Goal: Task Accomplishment & Management: Manage account settings

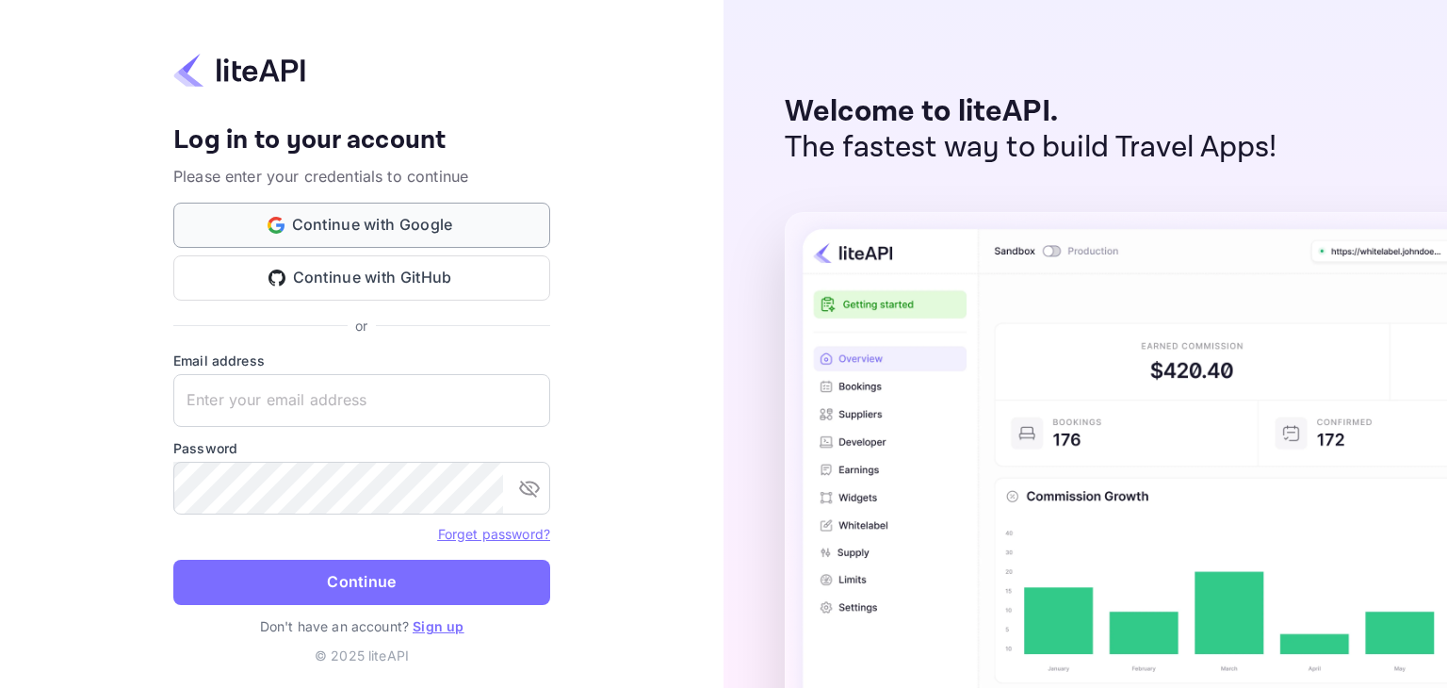
click at [422, 227] on button "Continue with Google" at bounding box center [361, 225] width 377 height 45
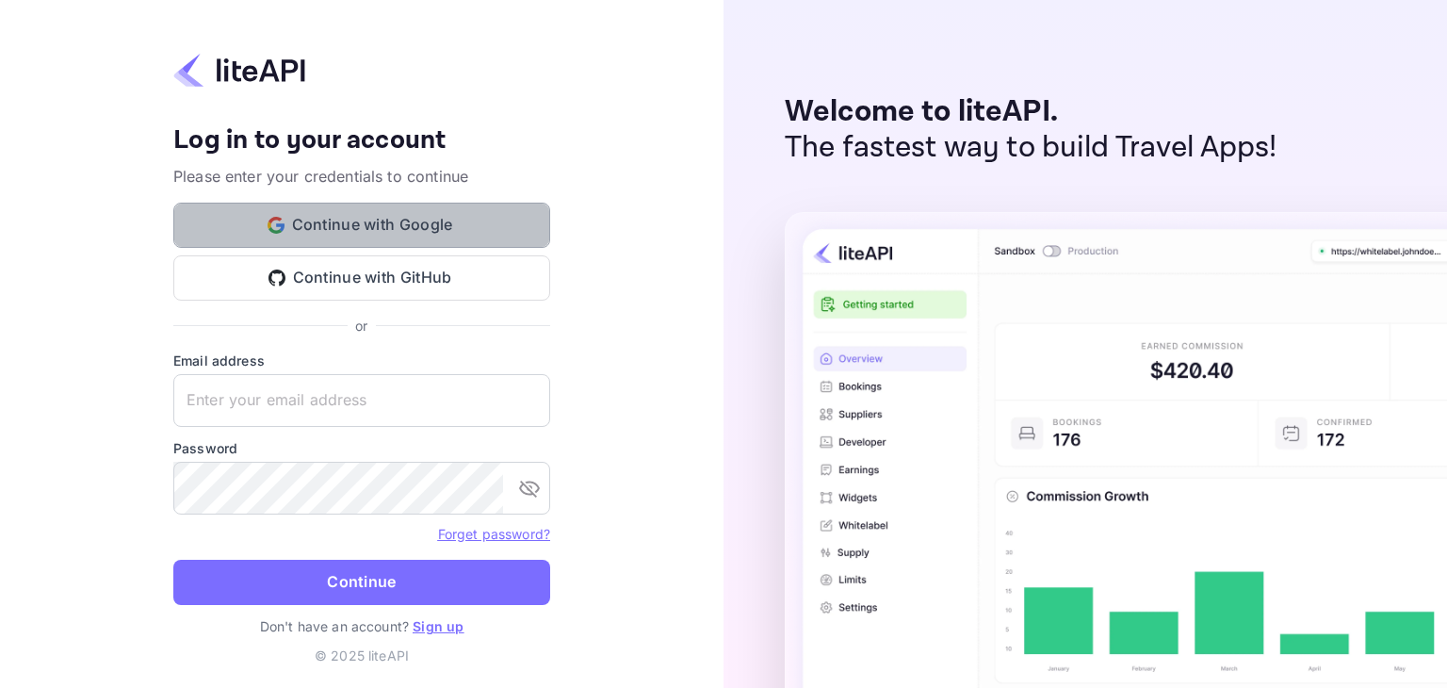
click at [442, 228] on button "Continue with Google" at bounding box center [361, 225] width 377 height 45
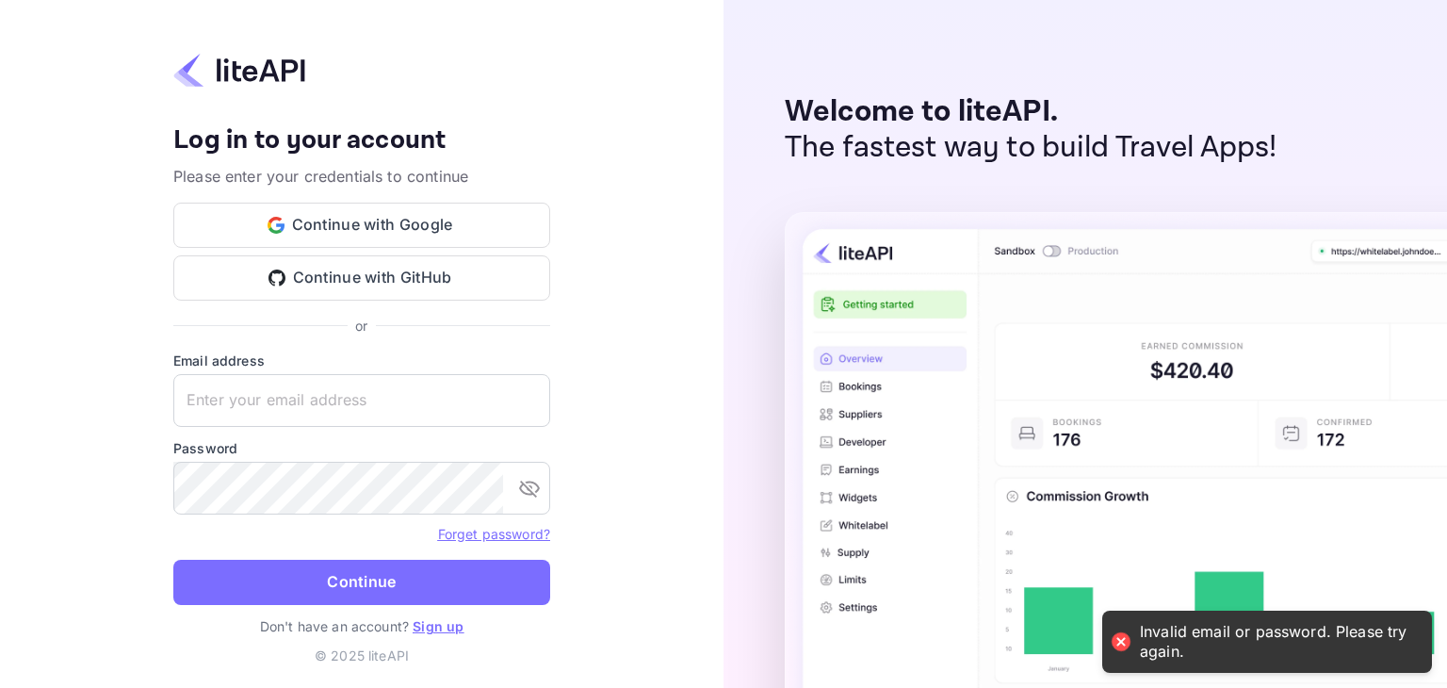
click at [449, 627] on link "Sign up" at bounding box center [438, 626] width 51 height 16
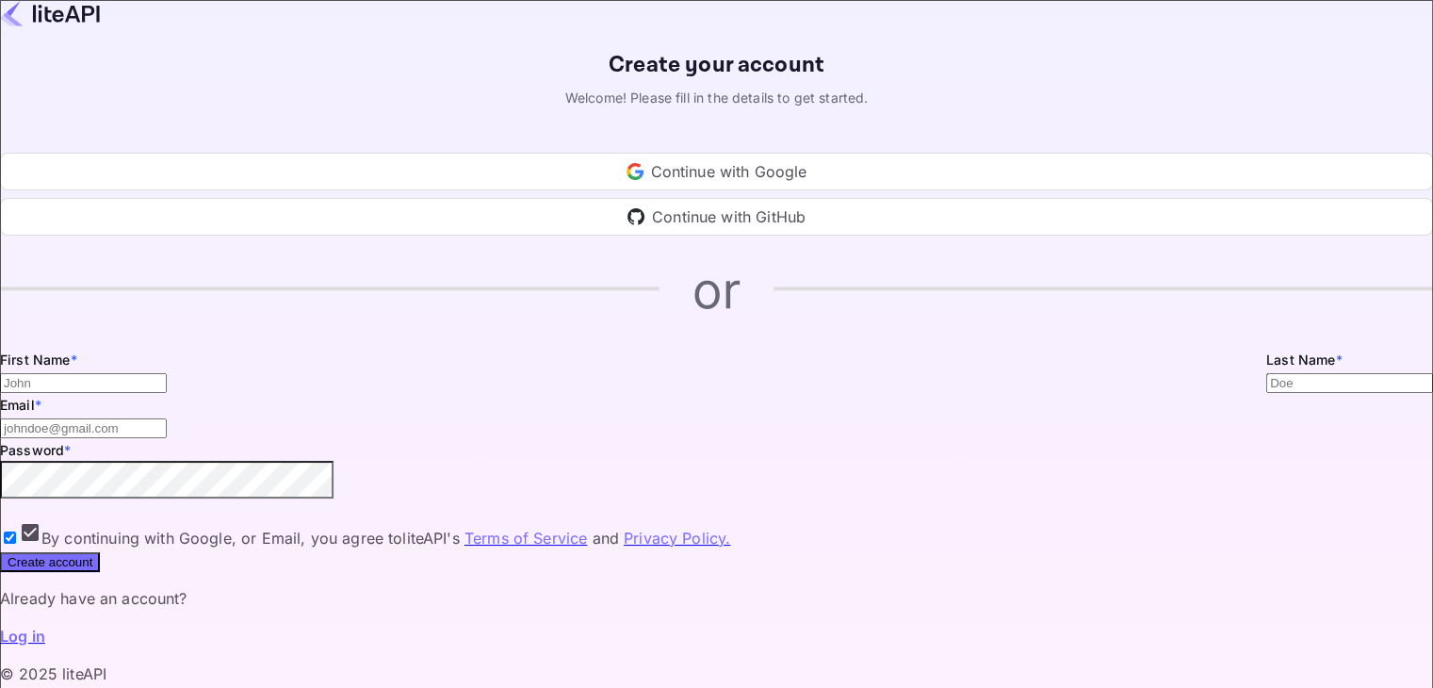
click at [705, 190] on div "Continue with Google" at bounding box center [716, 172] width 1433 height 38
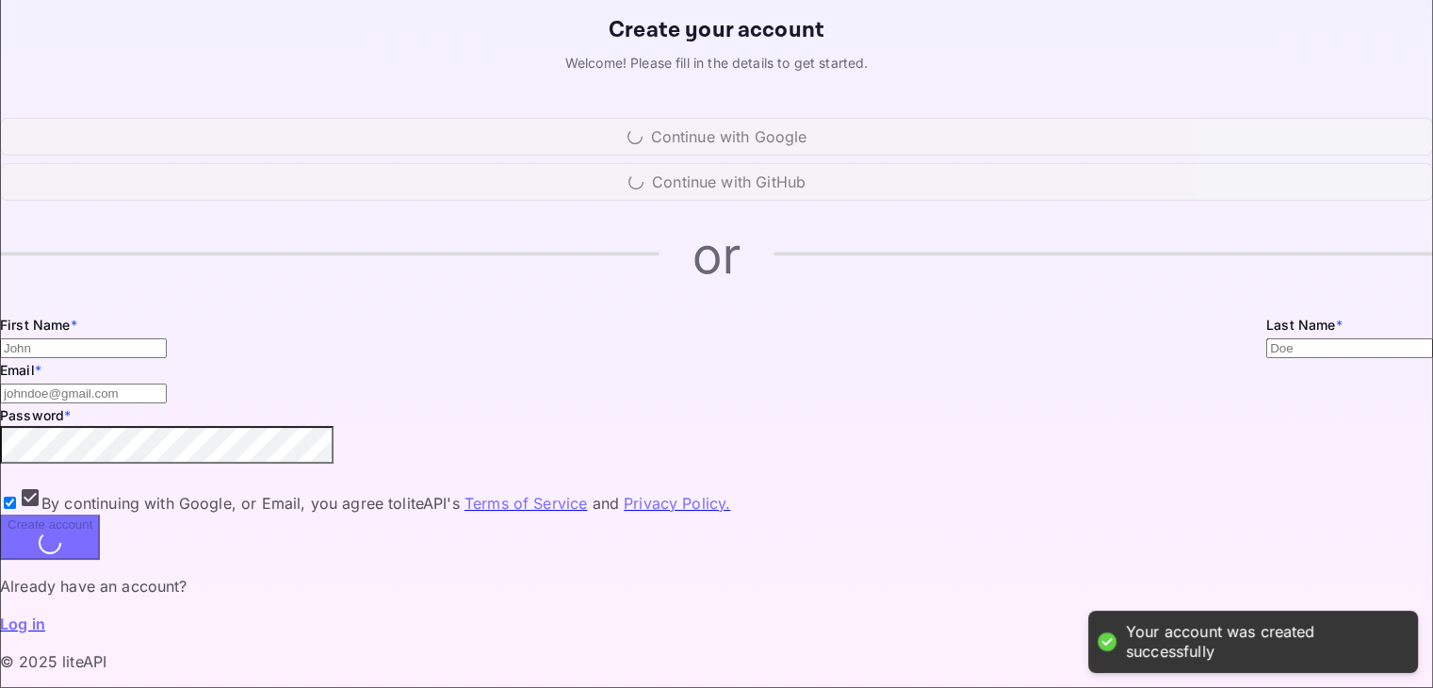
scroll to position [154, 0]
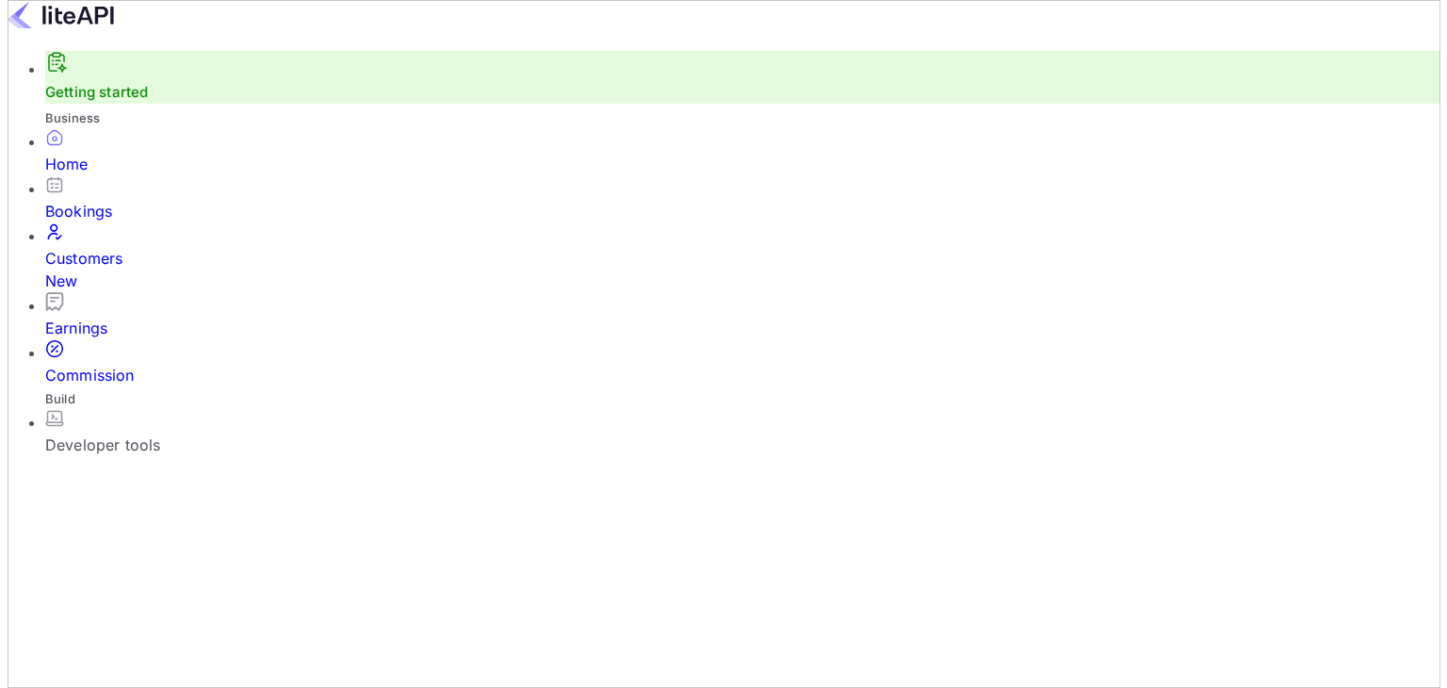
scroll to position [292, 354]
click at [159, 254] on div "Customers New" at bounding box center [736, 269] width 1396 height 45
click at [183, 433] on div "Developer tools" at bounding box center [743, 444] width 1410 height 23
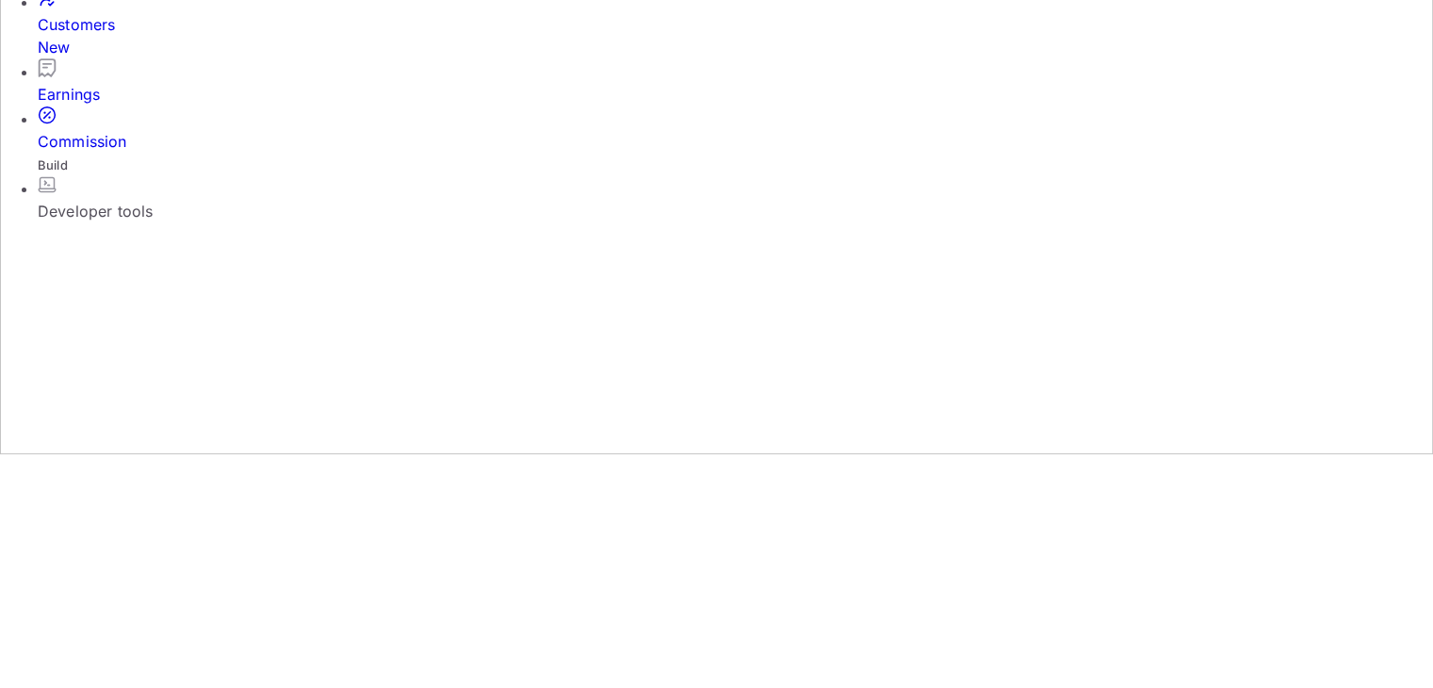
scroll to position [236, 0]
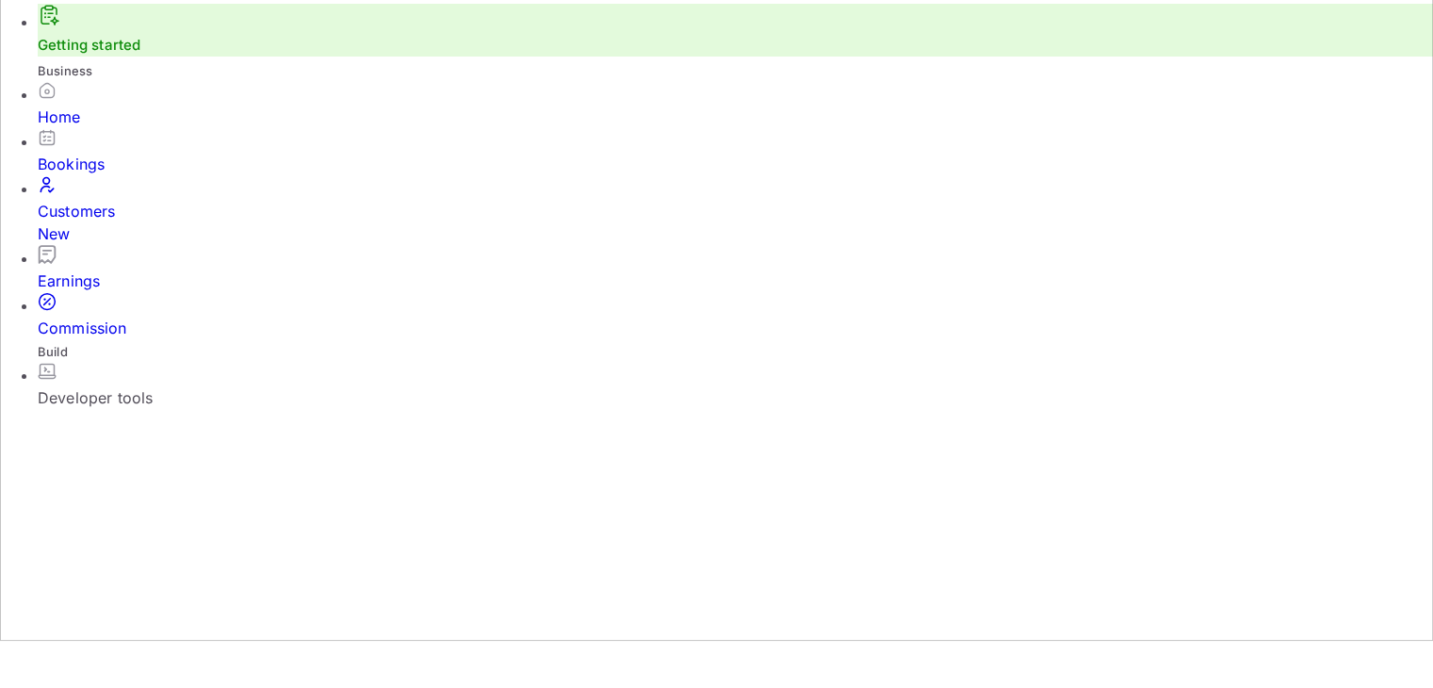
scroll to position [0, 0]
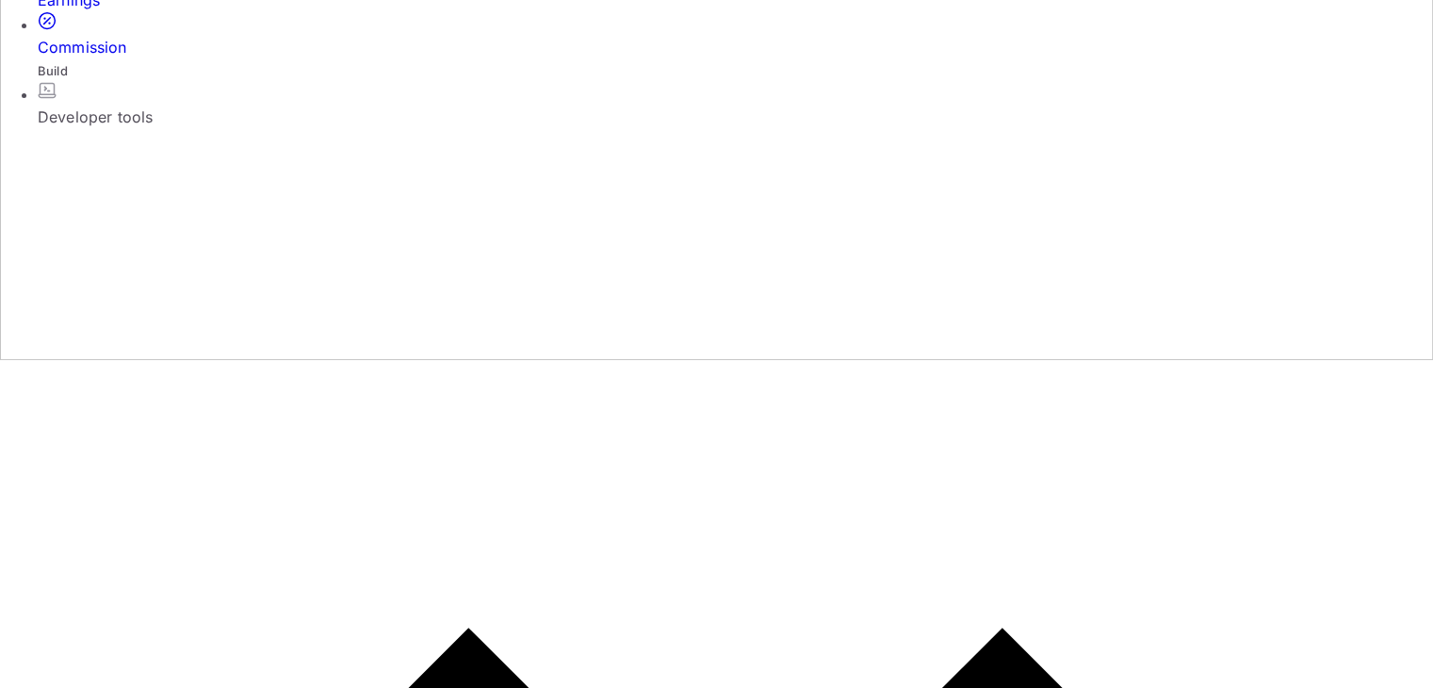
scroll to position [330, 0]
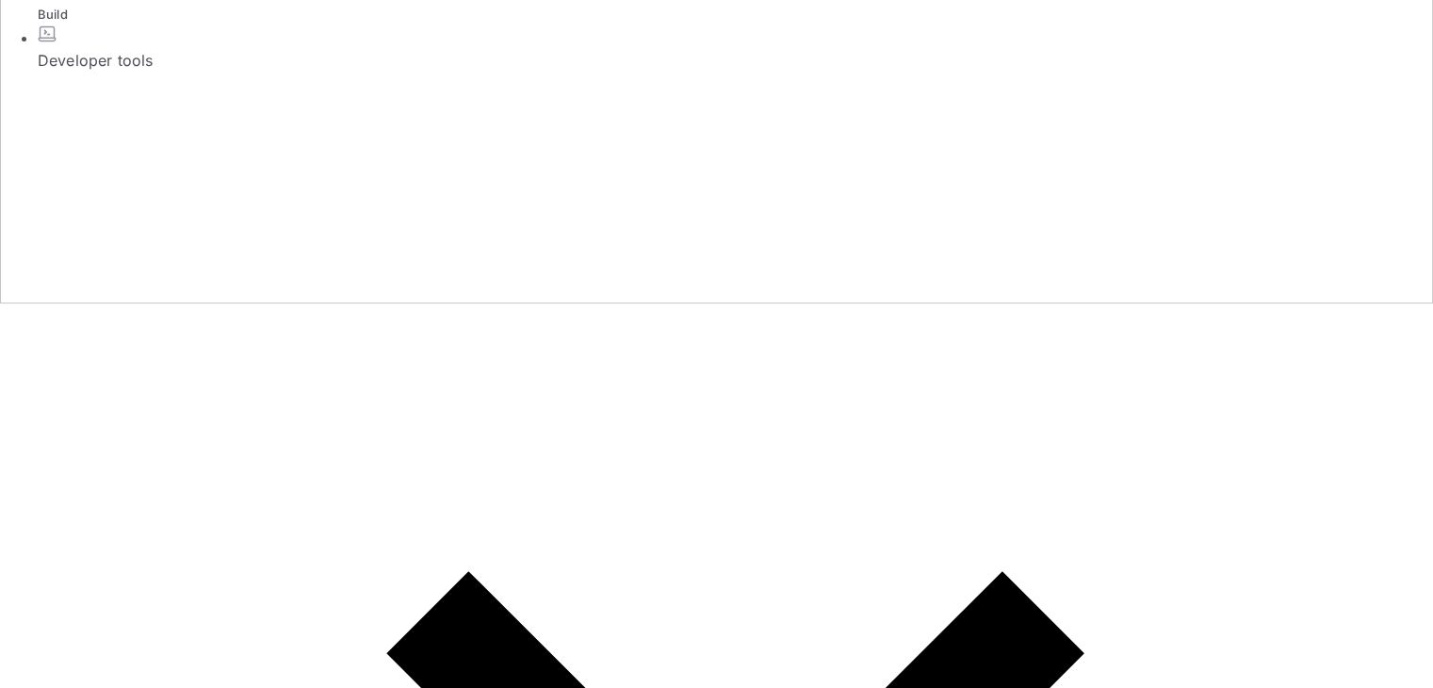
scroll to position [424, 0]
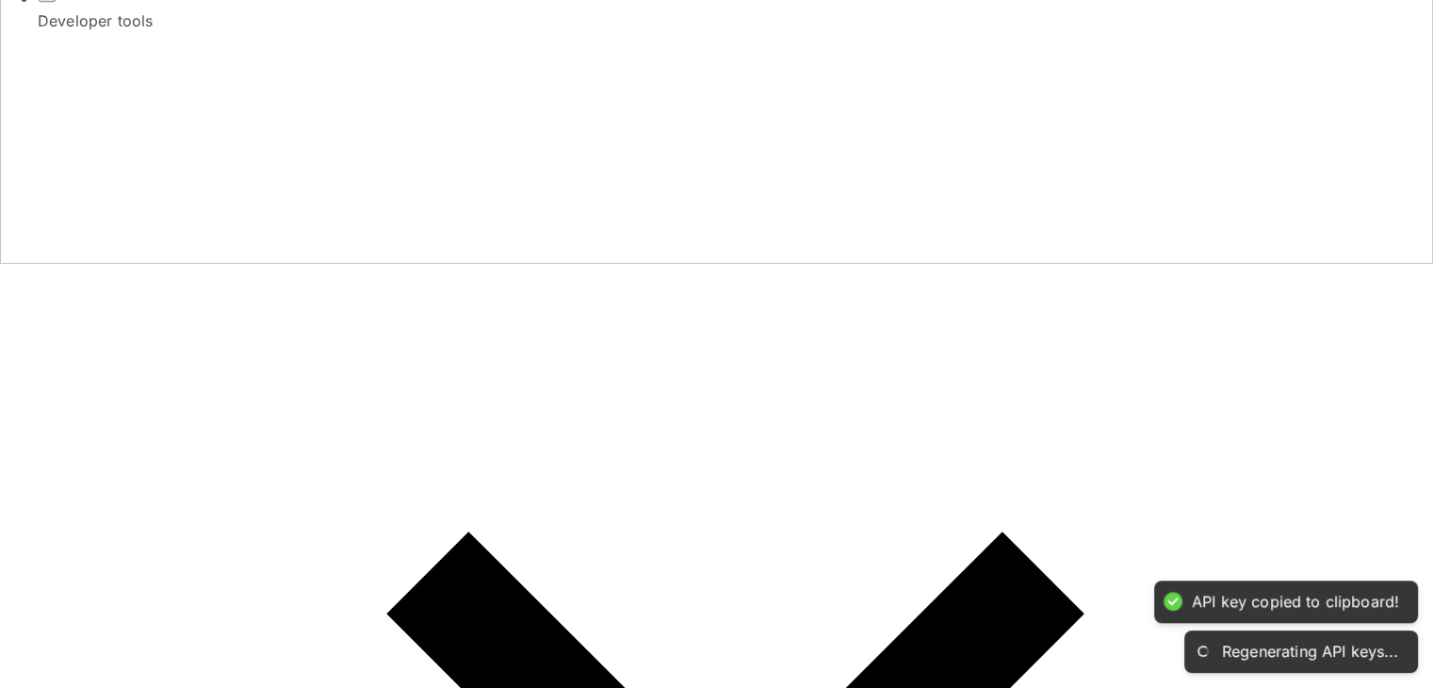
scroll to position [290, 0]
